Goal: Information Seeking & Learning: Learn about a topic

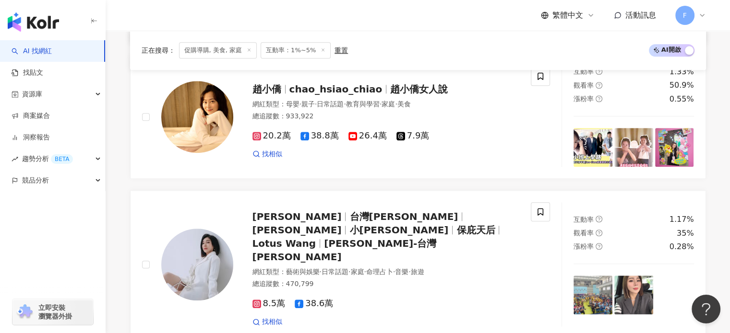
scroll to position [960, 0]
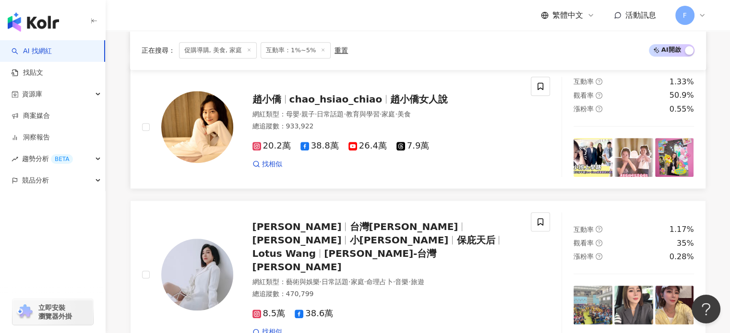
click at [211, 136] on img at bounding box center [197, 127] width 72 height 72
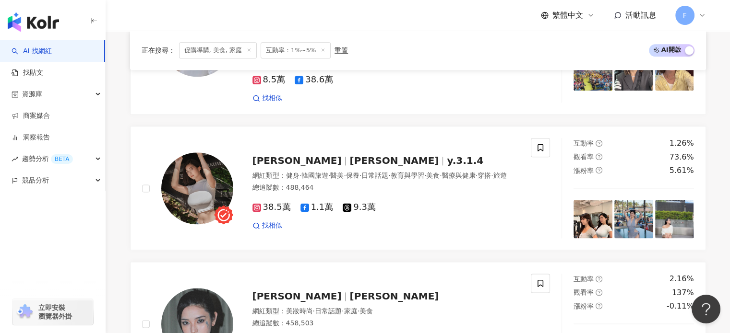
scroll to position [1200, 0]
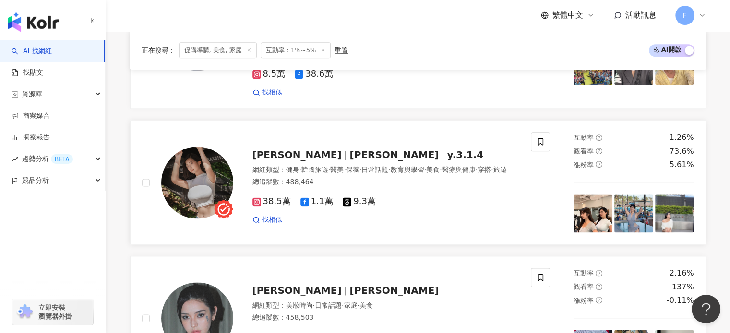
click at [226, 147] on img at bounding box center [197, 183] width 72 height 72
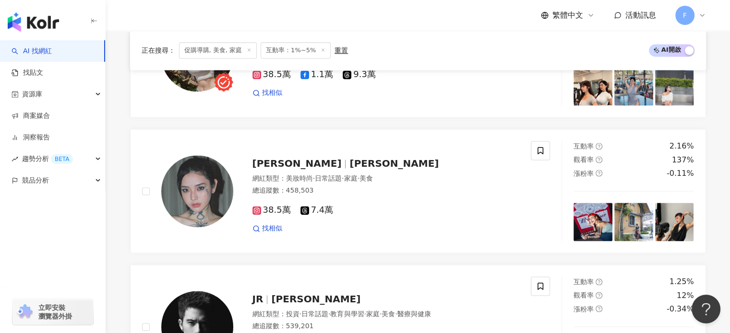
scroll to position [1344, 0]
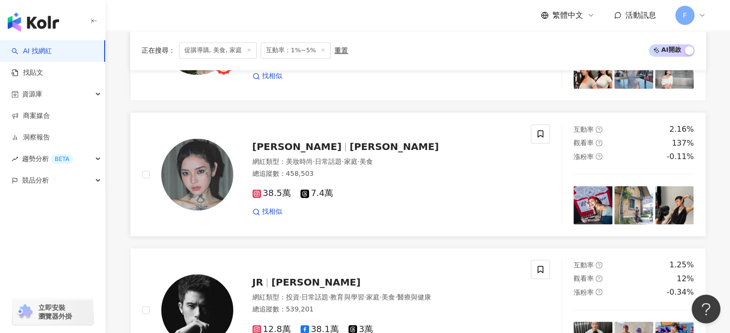
click at [185, 151] on img at bounding box center [197, 175] width 72 height 72
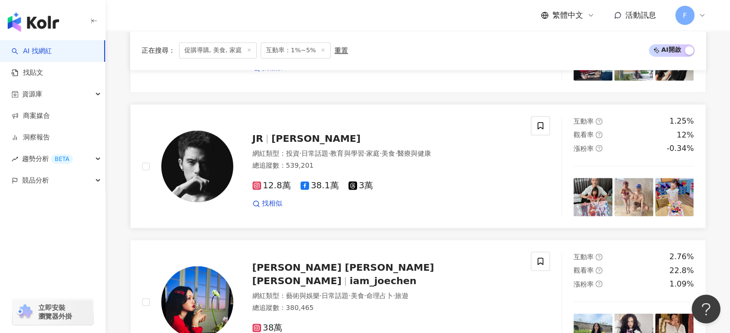
click at [182, 140] on img at bounding box center [197, 167] width 72 height 72
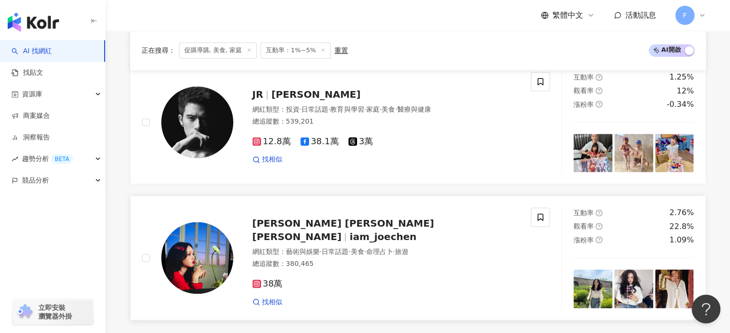
scroll to position [1583, 0]
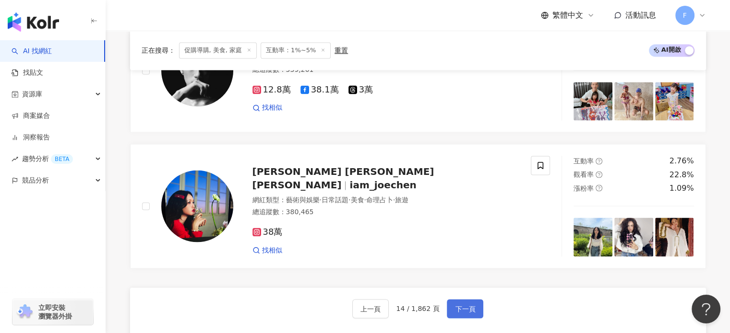
click at [464, 305] on span "下一頁" at bounding box center [465, 309] width 20 height 8
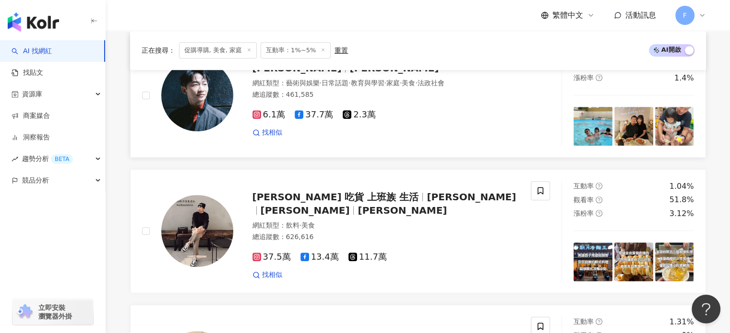
scroll to position [432, 0]
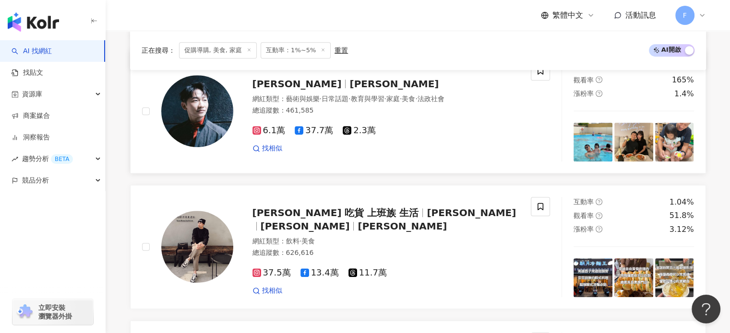
click at [211, 118] on img at bounding box center [197, 111] width 72 height 72
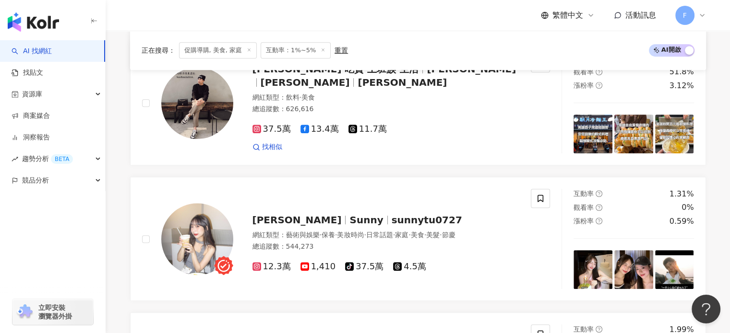
scroll to position [528, 0]
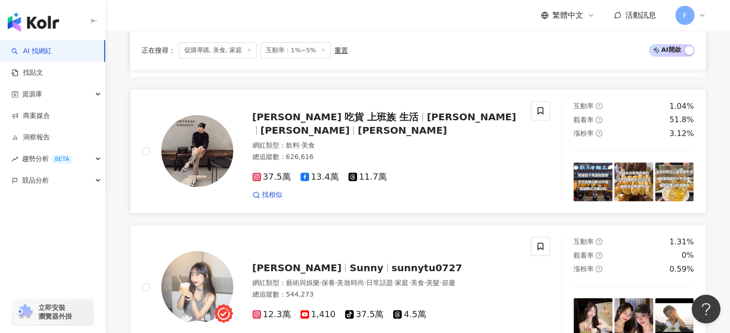
click at [213, 141] on img at bounding box center [197, 151] width 72 height 72
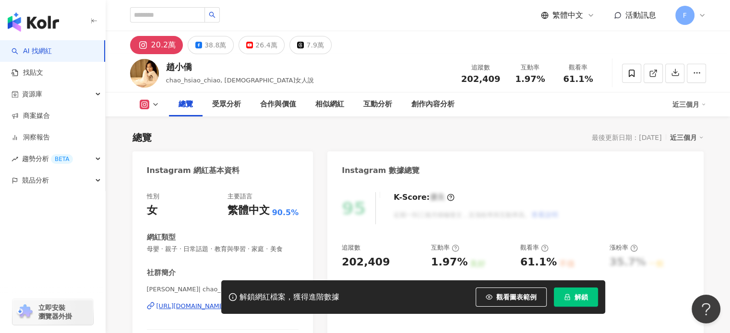
scroll to position [96, 0]
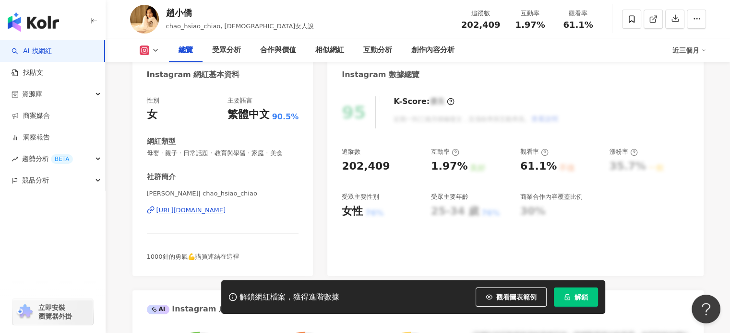
click at [226, 209] on div "https://www.instagram.com/chao_hsiao_chiao/" at bounding box center [191, 210] width 70 height 9
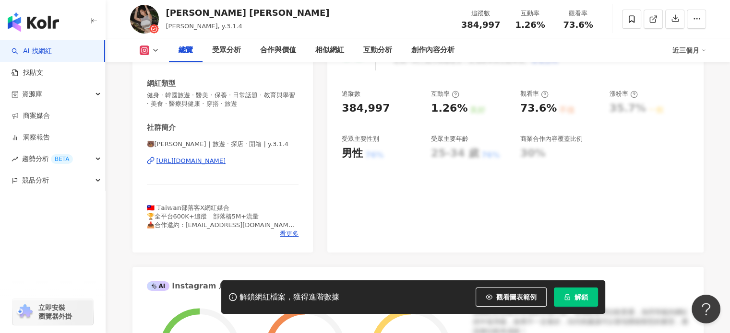
scroll to position [192, 0]
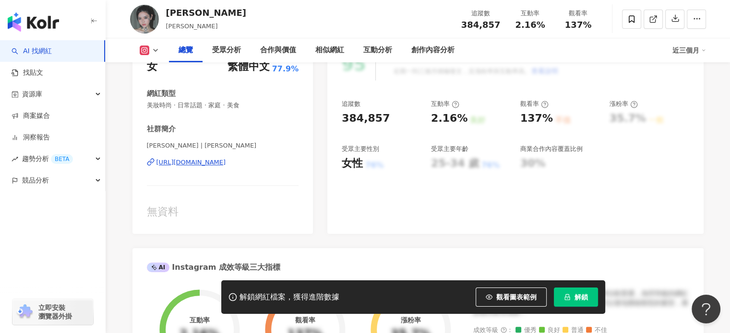
click at [226, 165] on div "https://www.instagram.com/andy_blossom/" at bounding box center [191, 162] width 70 height 9
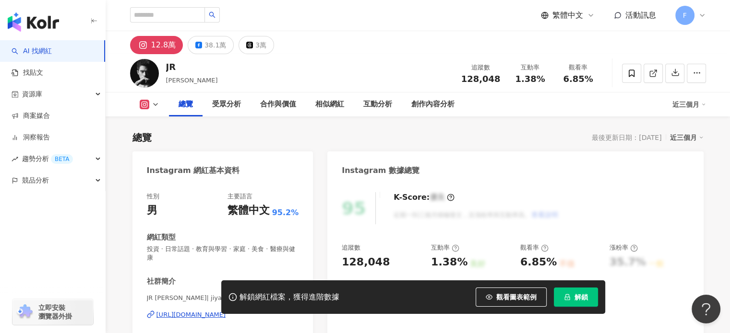
scroll to position [96, 0]
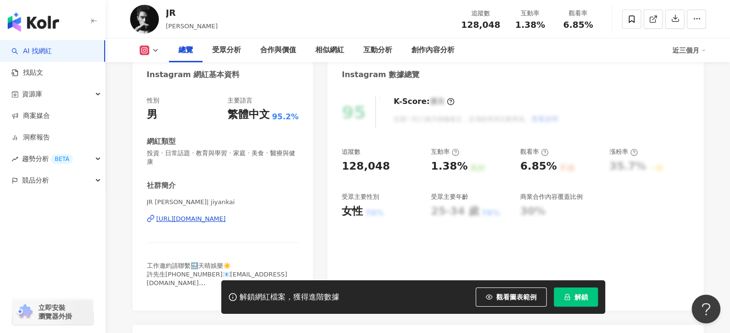
click at [226, 222] on div "https://www.instagram.com/jiyankai/" at bounding box center [191, 219] width 70 height 9
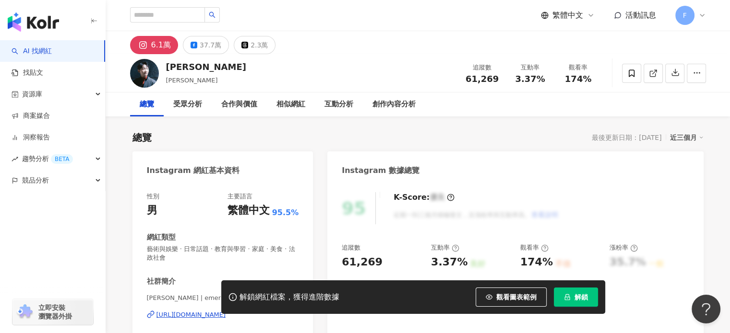
click at [226, 311] on div "https://www.instagram.com/emerson_tsai/" at bounding box center [191, 315] width 70 height 9
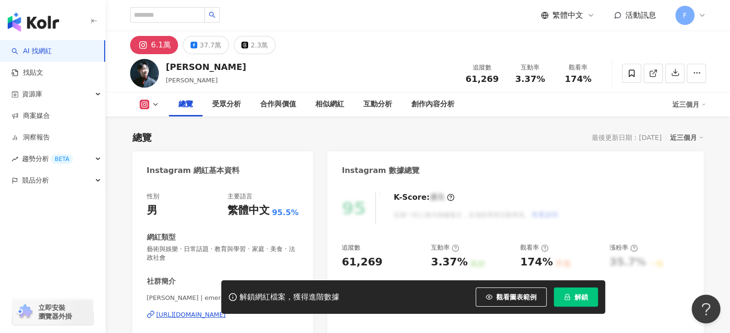
scroll to position [96, 0]
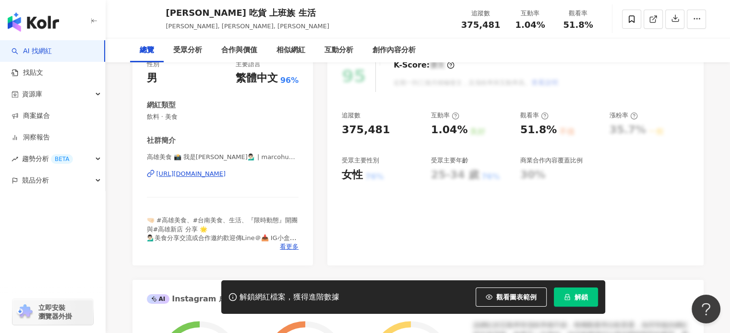
scroll to position [144, 0]
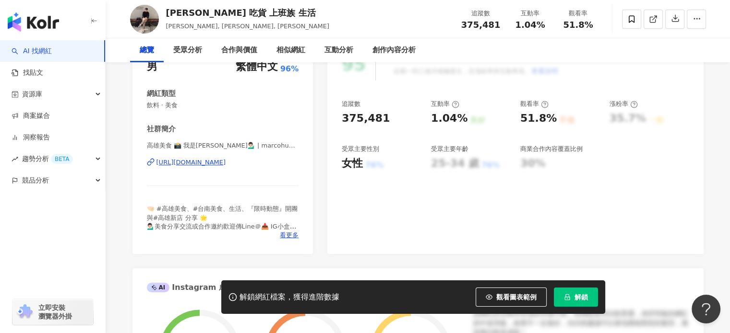
click at [226, 162] on div "[URL][DOMAIN_NAME]" at bounding box center [191, 162] width 70 height 9
